Goal: Task Accomplishment & Management: Use online tool/utility

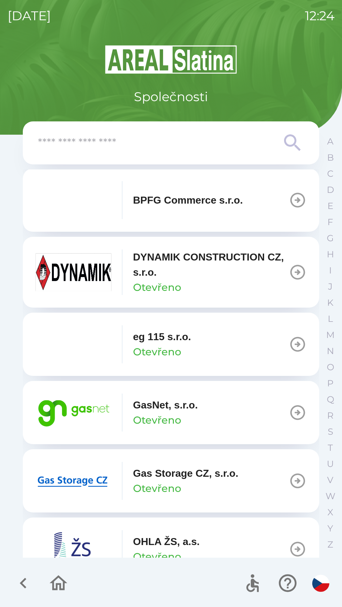
scroll to position [283, 0]
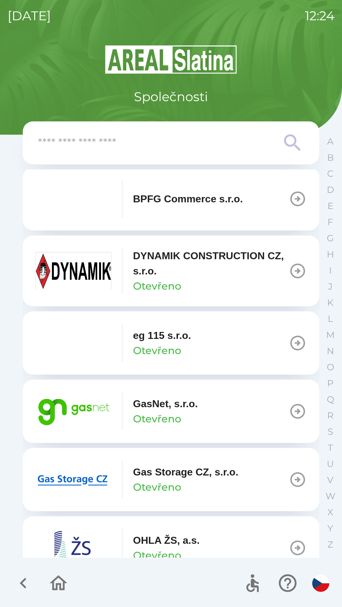
click at [226, 411] on button "GasNet, s.r.o. Otevřeno" at bounding box center [171, 411] width 296 height 63
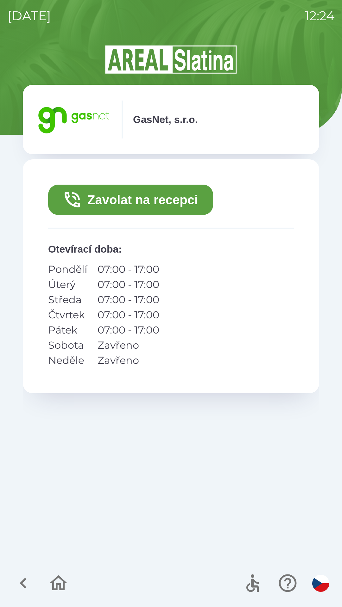
click at [165, 205] on button "Zavolat na recepci" at bounding box center [130, 200] width 165 height 30
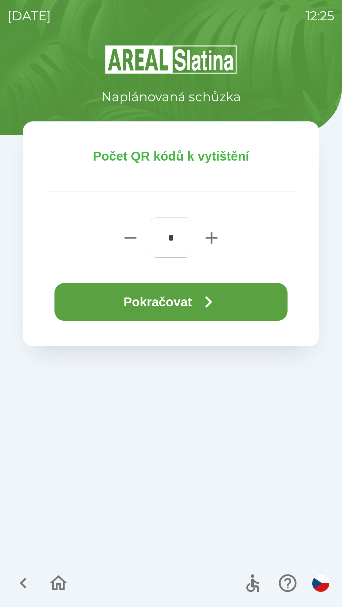
click at [231, 290] on button "Pokračovat" at bounding box center [170, 302] width 233 height 38
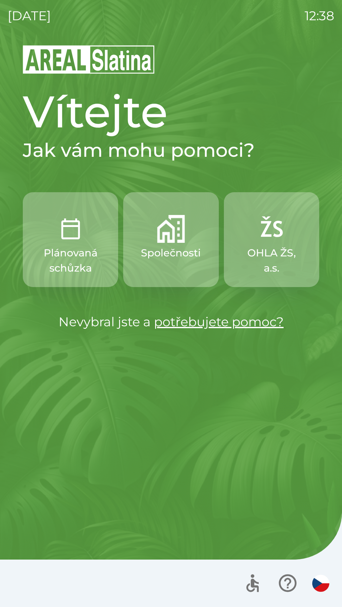
click at [176, 249] on p "Společnosti" at bounding box center [171, 252] width 60 height 15
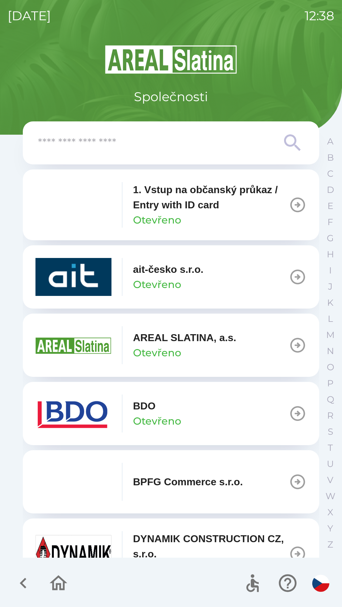
click at [186, 414] on button "BDO Otevřeno" at bounding box center [171, 413] width 296 height 63
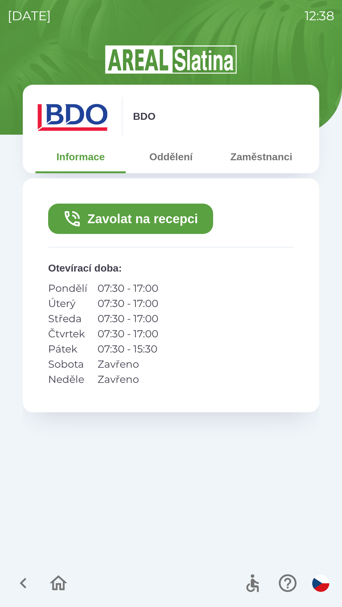
click at [154, 224] on button "Zavolat na recepci" at bounding box center [130, 219] width 165 height 30
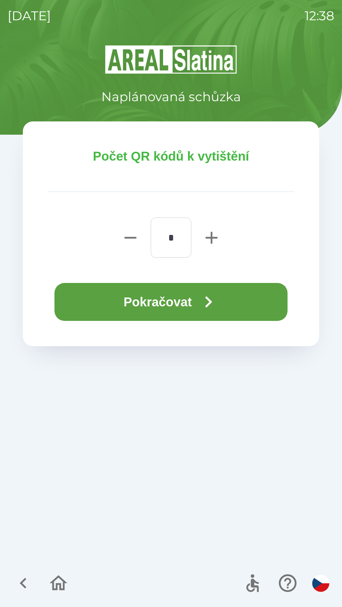
click at [186, 292] on button "Pokračovat" at bounding box center [170, 302] width 233 height 38
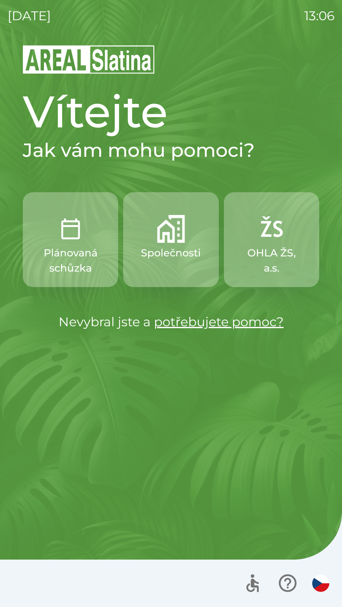
click at [76, 244] on button "Plánovaná schůzka" at bounding box center [70, 239] width 95 height 95
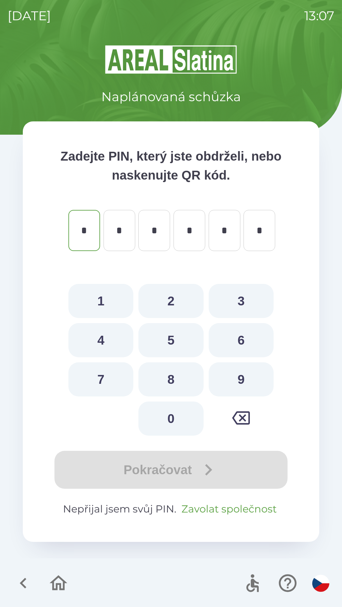
click at [231, 508] on button "Zavolat společnost" at bounding box center [229, 509] width 100 height 15
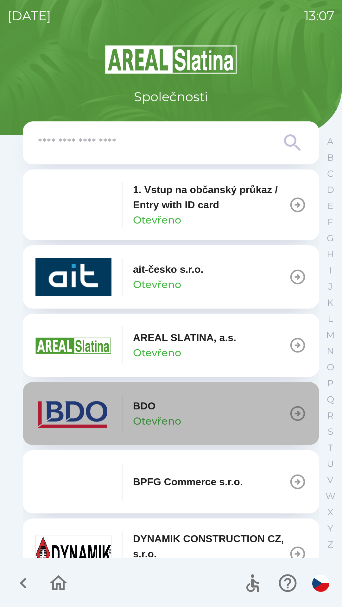
click at [173, 417] on p "Otevřeno" at bounding box center [157, 421] width 48 height 15
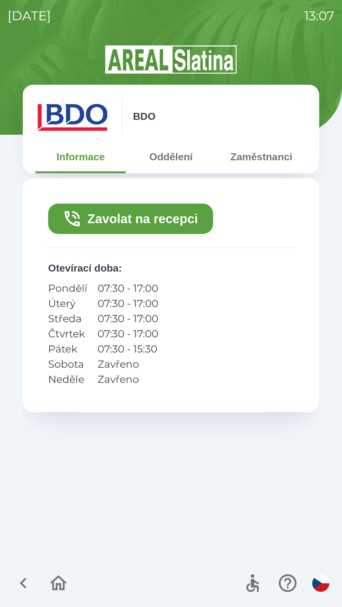
click at [166, 214] on button "Zavolat na recepci" at bounding box center [130, 219] width 165 height 30
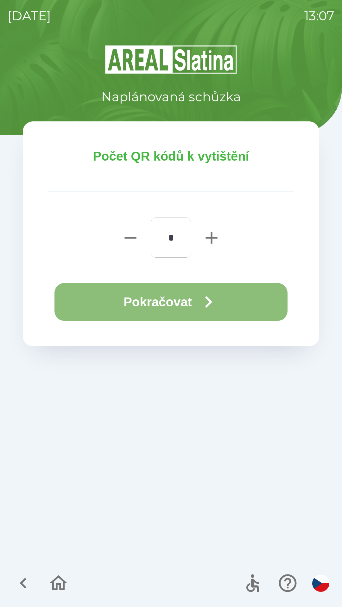
click at [165, 302] on button "Pokračovat" at bounding box center [170, 302] width 233 height 38
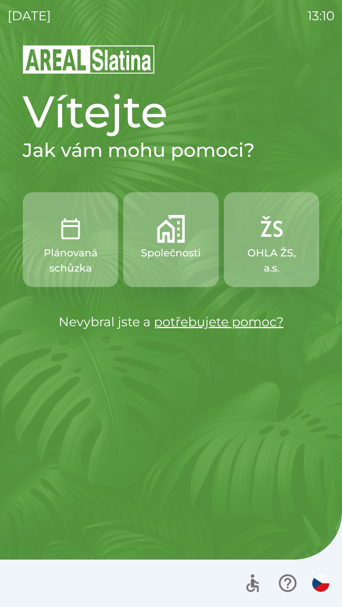
click at [168, 238] on img "button" at bounding box center [171, 229] width 28 height 28
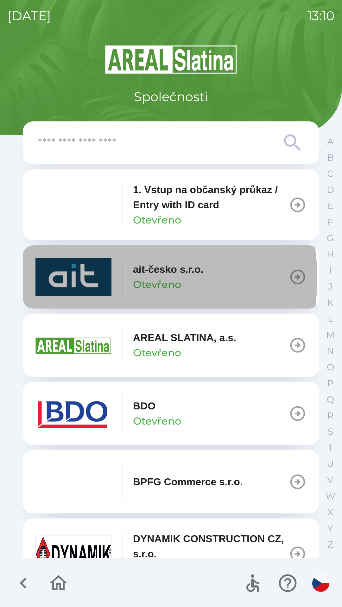
click at [101, 278] on img "button" at bounding box center [73, 277] width 76 height 38
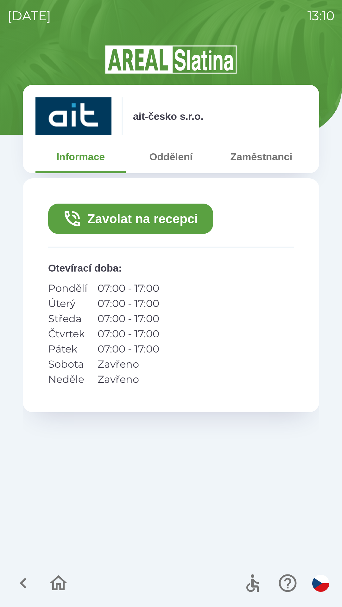
click at [130, 218] on button "Zavolat na recepci" at bounding box center [130, 219] width 165 height 30
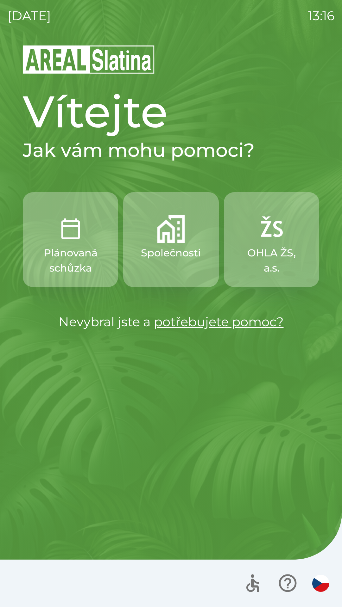
click at [177, 250] on p "Společnosti" at bounding box center [171, 252] width 60 height 15
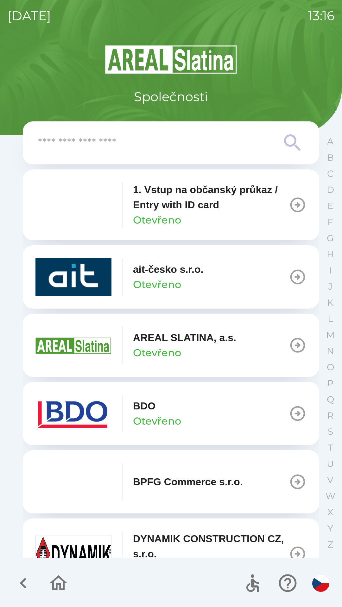
click at [275, 284] on button "ait-česko s.r.o. Otevřeno" at bounding box center [171, 276] width 296 height 63
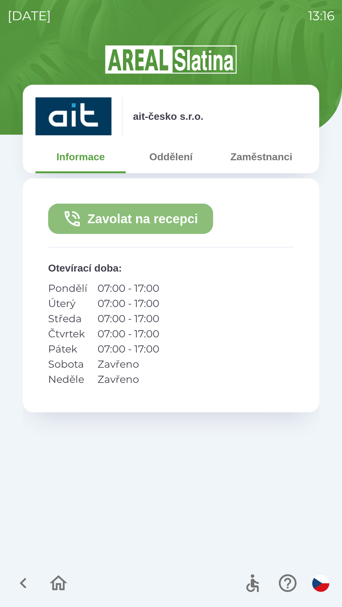
click at [146, 218] on button "Zavolat na recepci" at bounding box center [130, 219] width 165 height 30
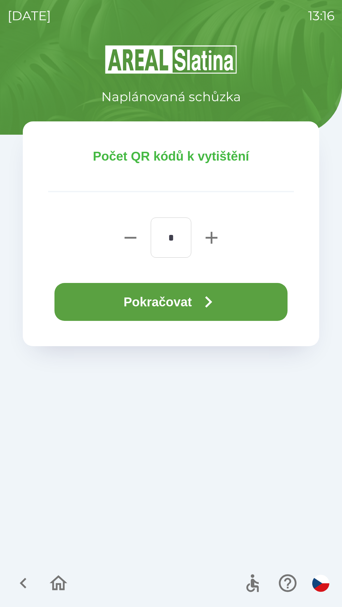
click at [204, 297] on icon "button" at bounding box center [208, 302] width 23 height 23
